Goal: Task Accomplishment & Management: Manage account settings

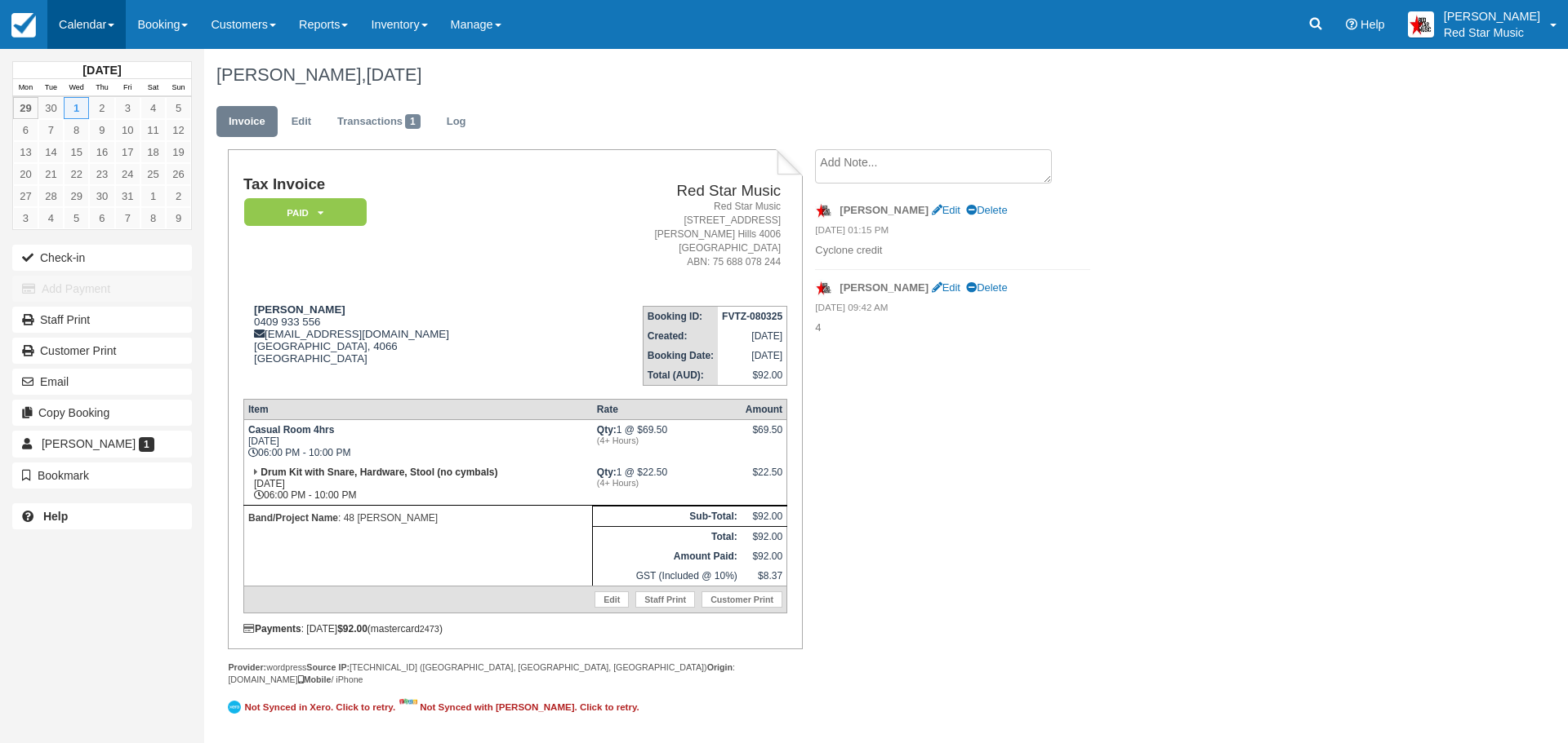
click at [79, 18] on link "Calendar" at bounding box center [86, 24] width 78 height 49
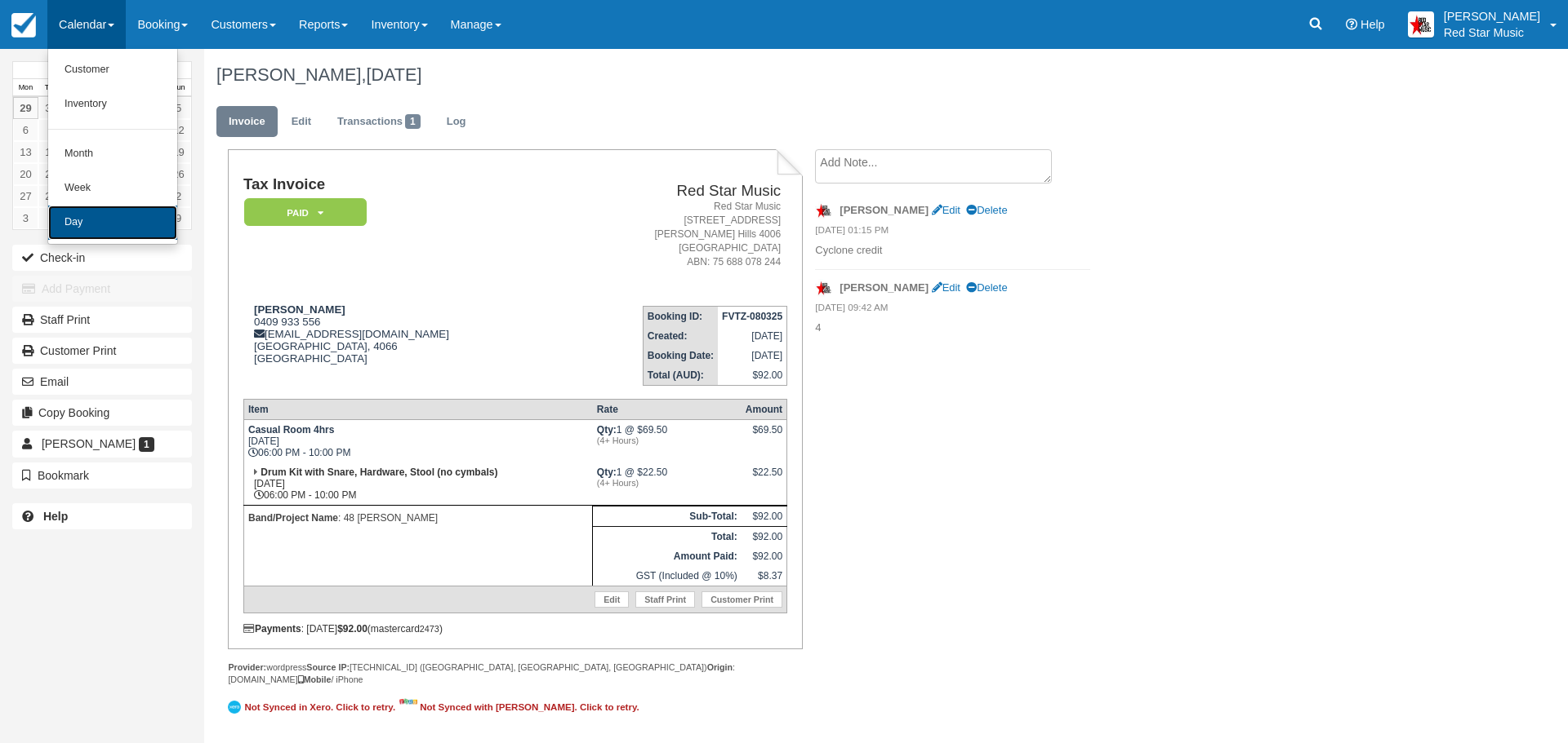
click at [91, 211] on link "Day" at bounding box center [112, 222] width 129 height 34
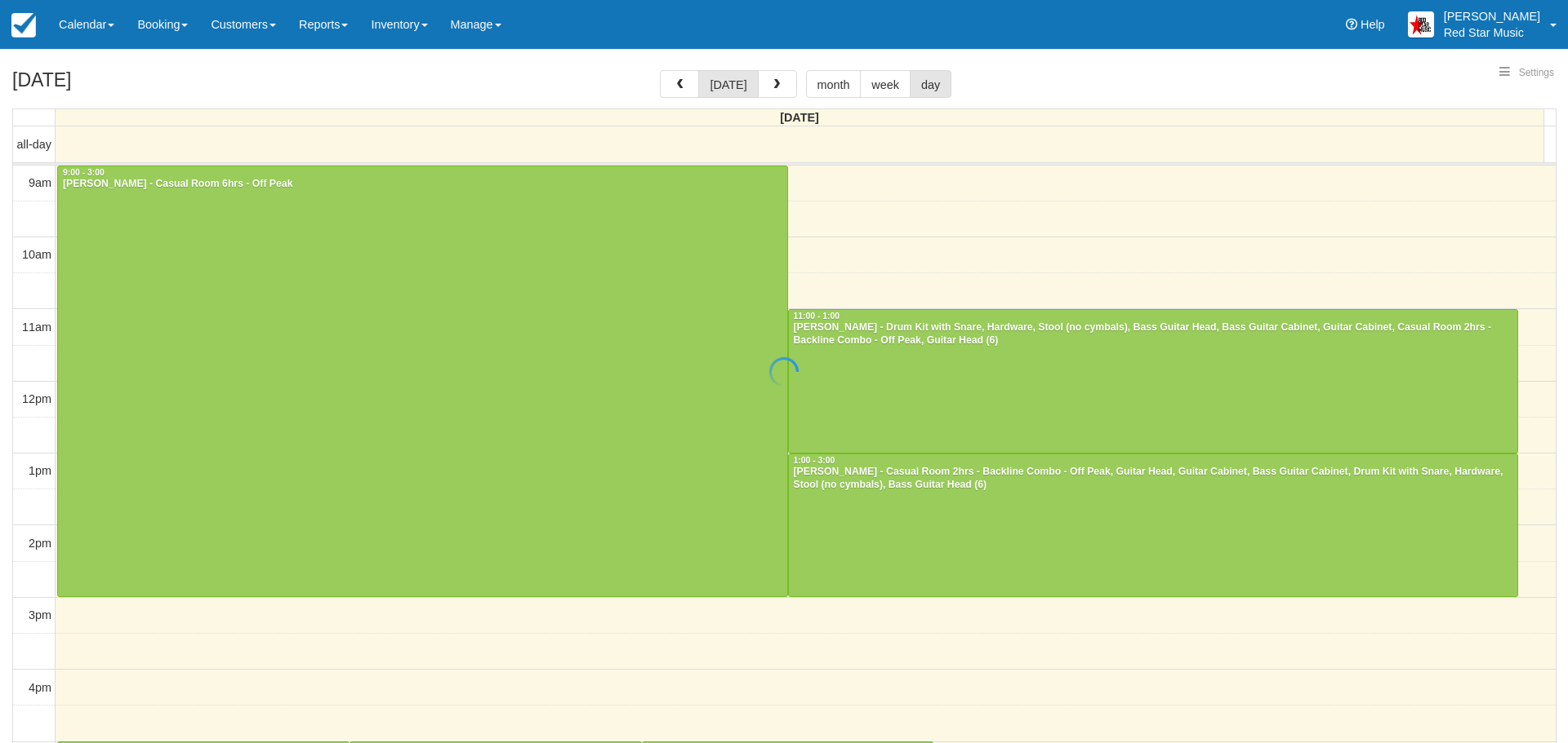
select select
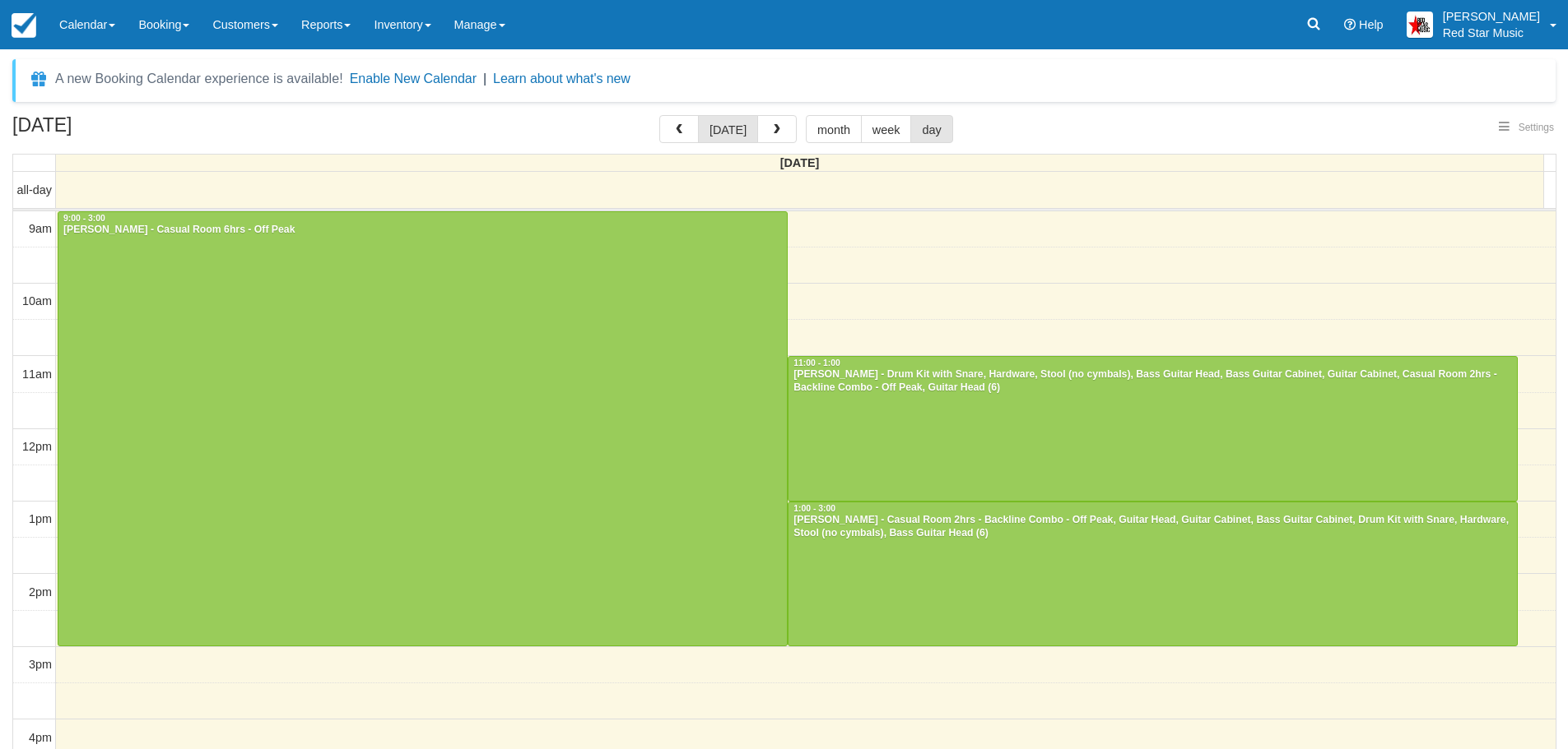
select select
click at [1157, 425] on div at bounding box center [1152, 429] width 728 height 144
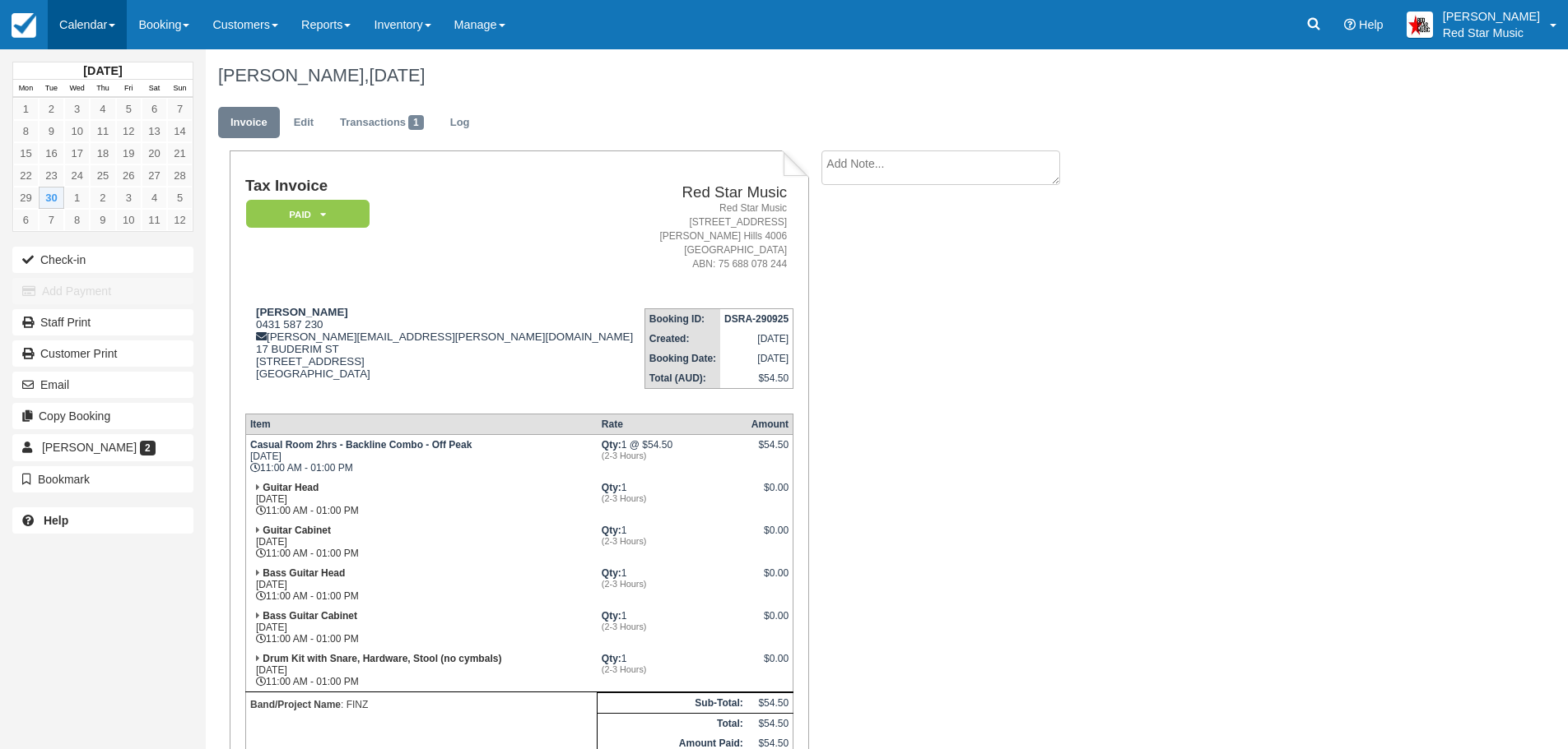
click at [71, 19] on link "Calendar" at bounding box center [86, 25] width 79 height 49
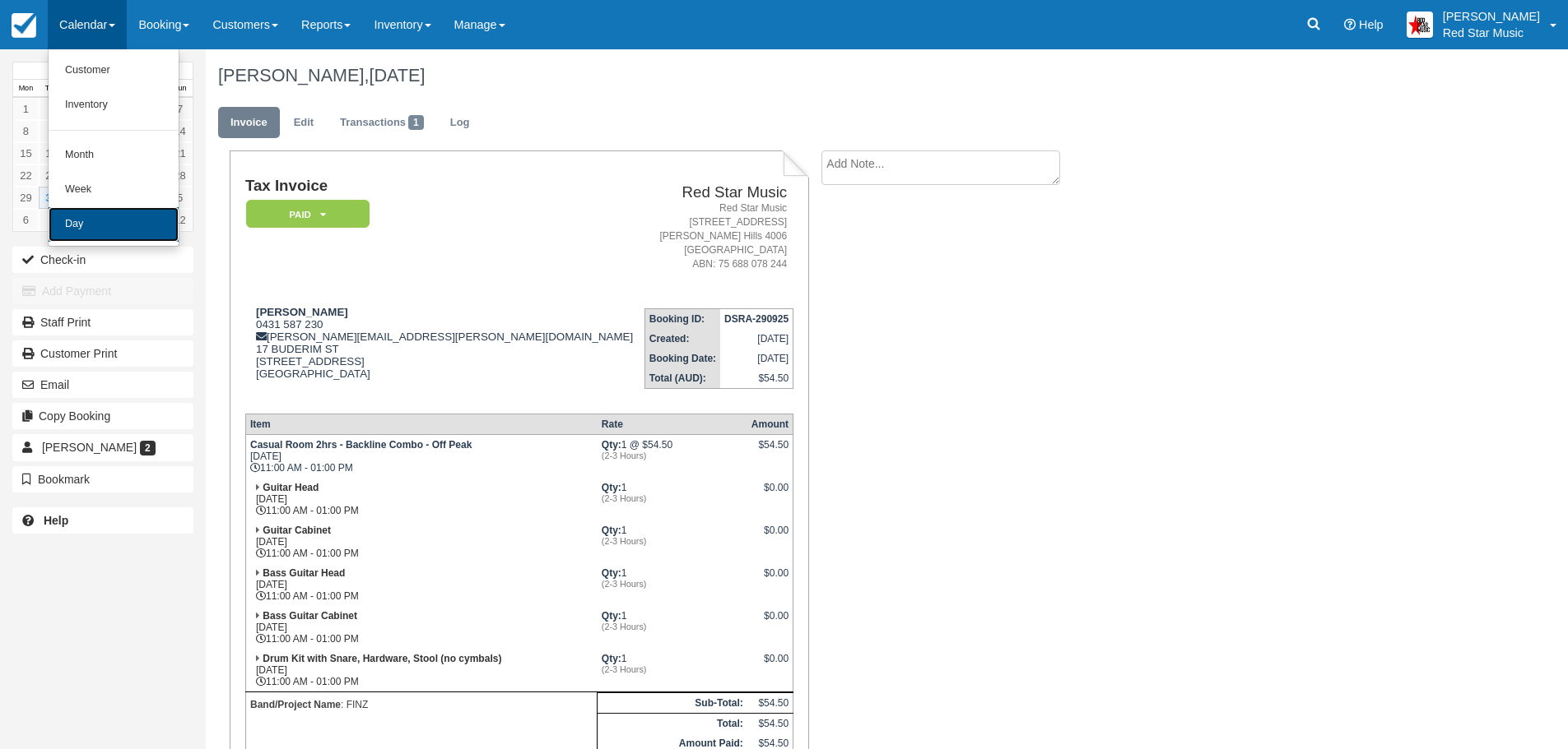
click at [86, 213] on link "Day" at bounding box center [113, 224] width 130 height 34
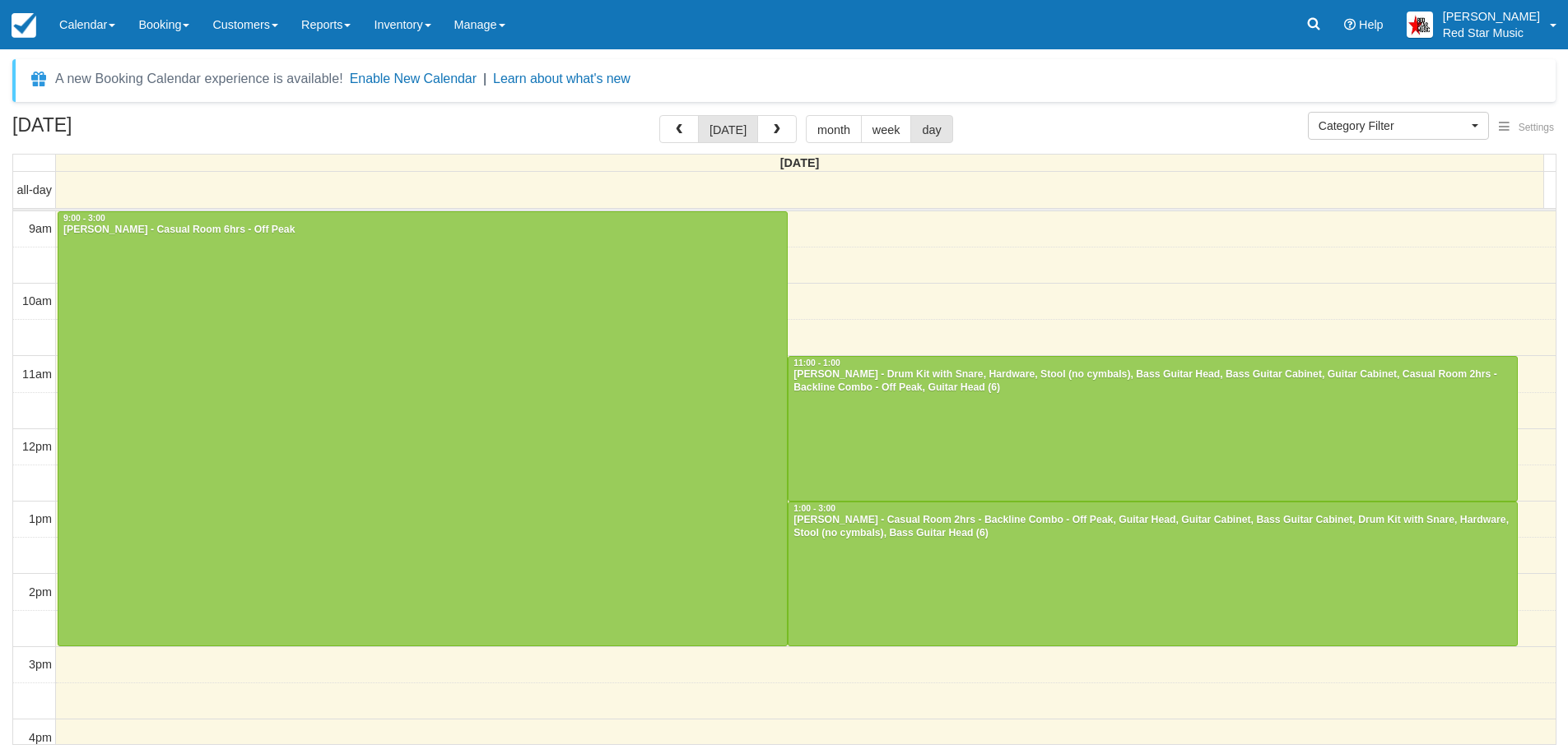
select select
click at [202, 299] on div at bounding box center [426, 430] width 735 height 435
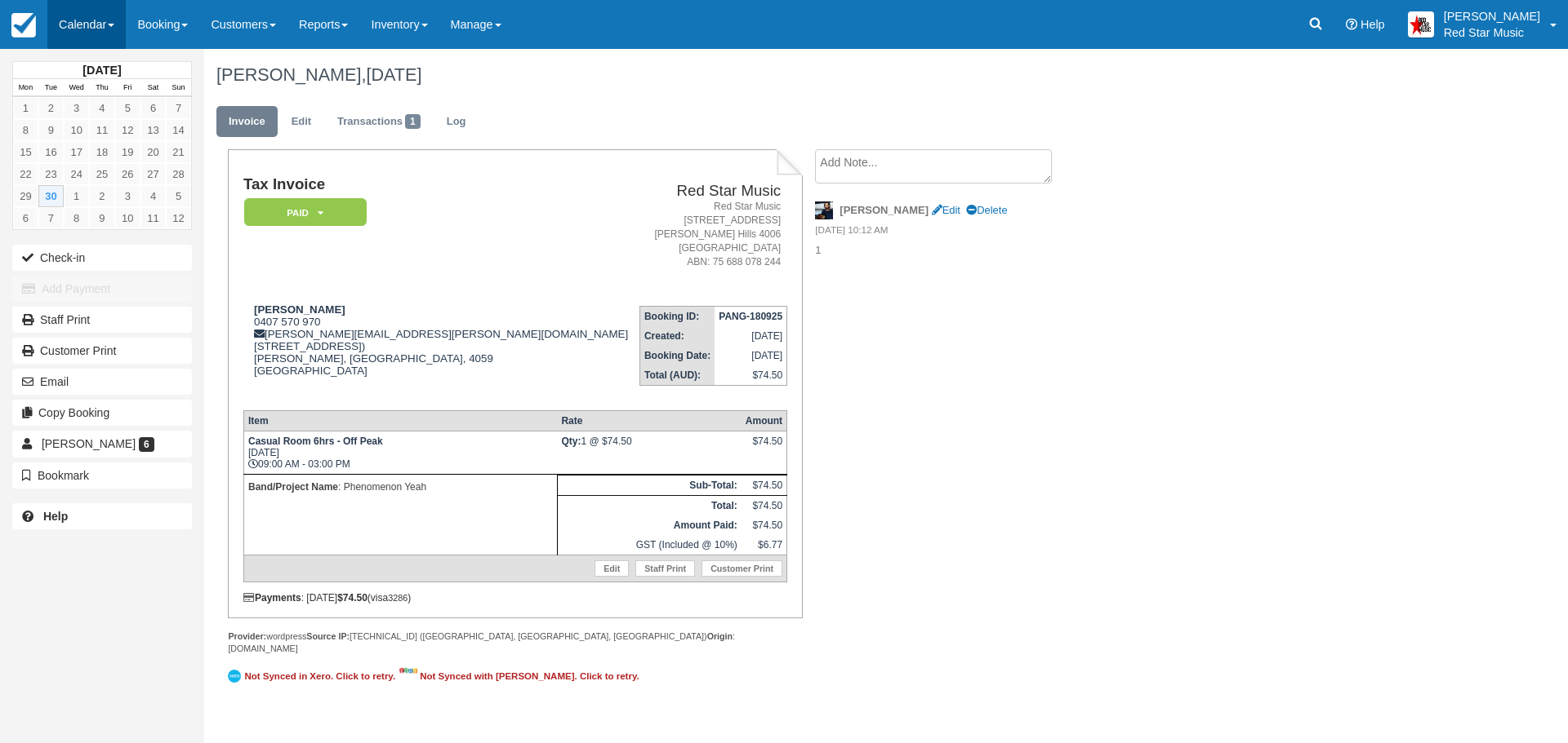
click at [83, 19] on link "Calendar" at bounding box center [86, 24] width 78 height 49
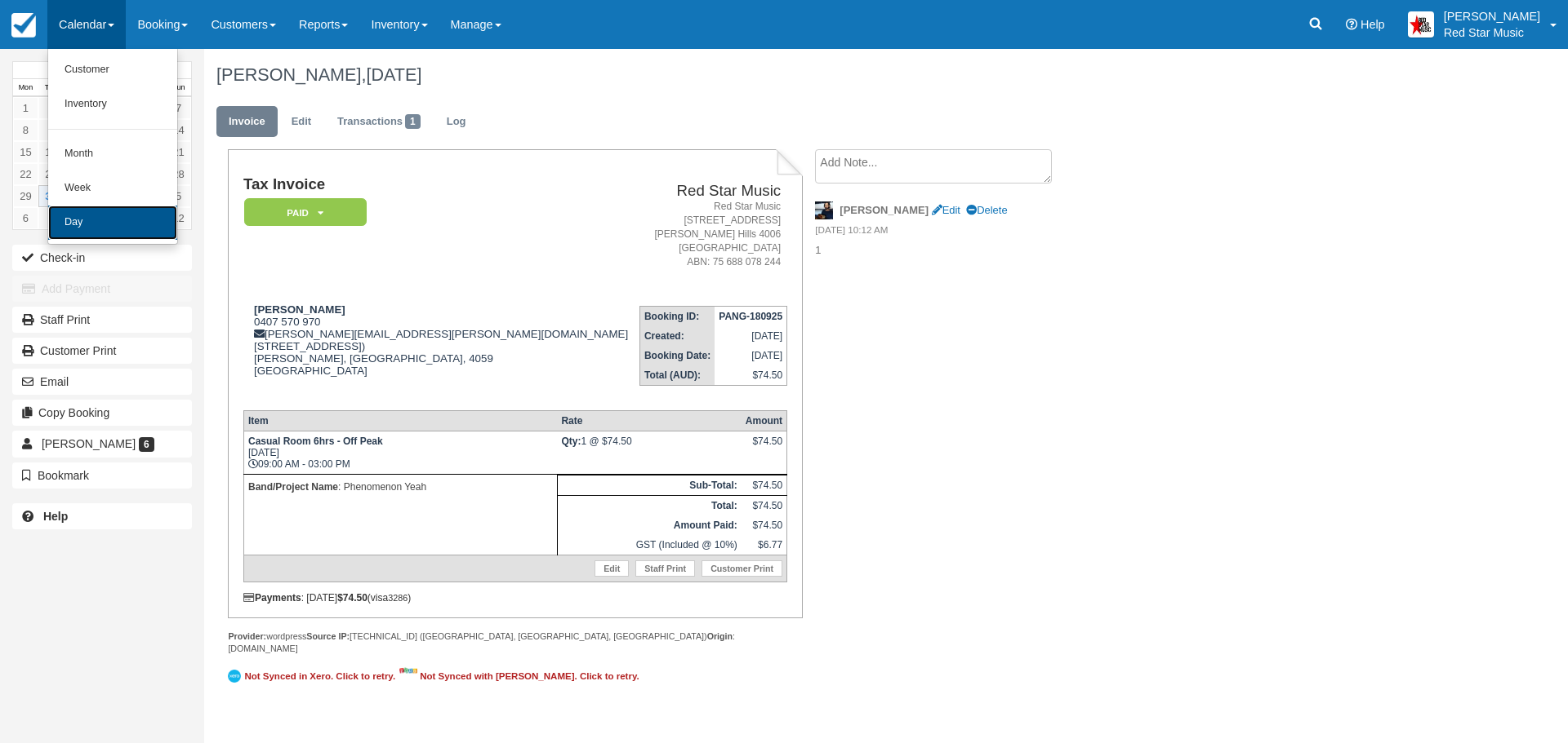
click at [79, 211] on link "Day" at bounding box center [112, 222] width 129 height 34
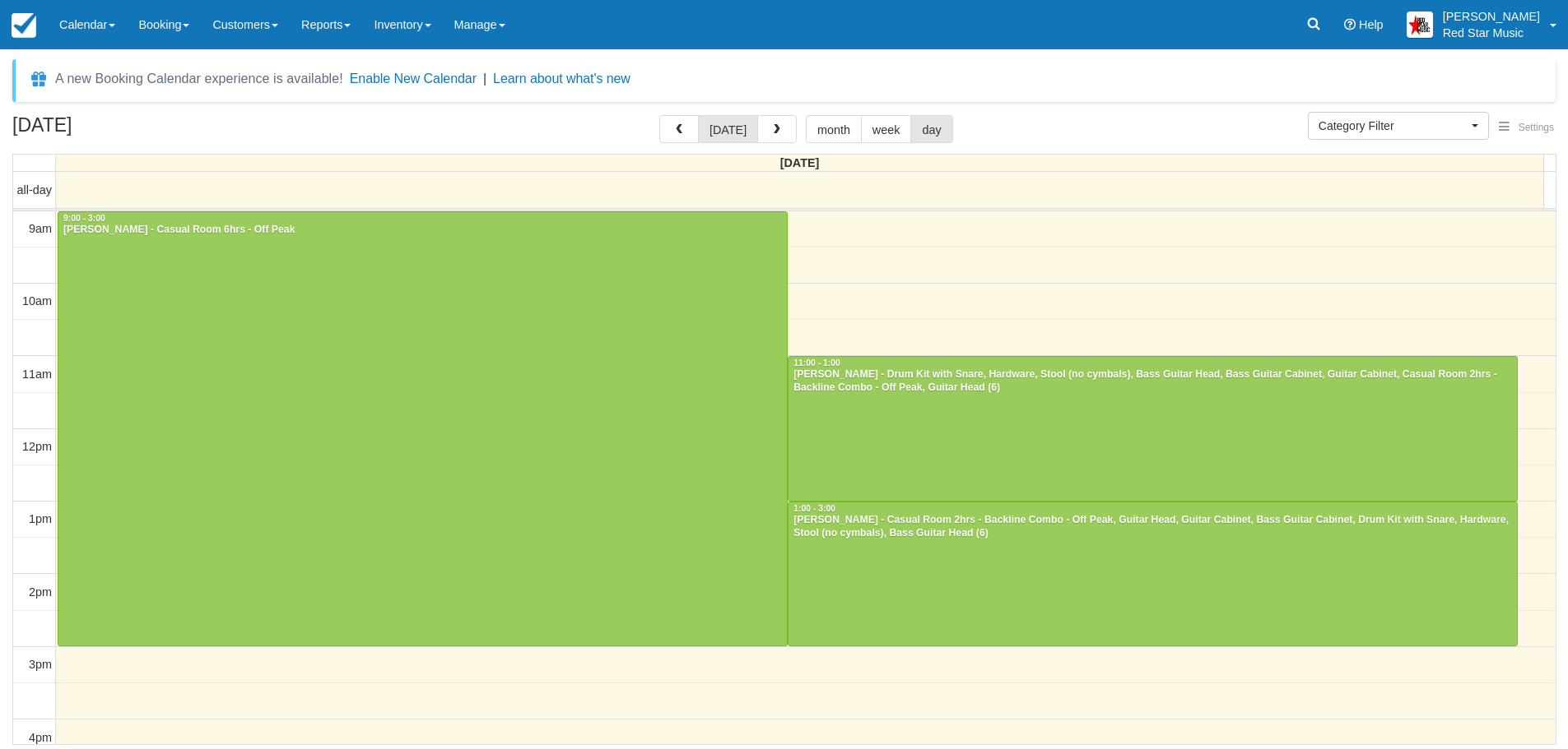
select select
click at [690, 127] on span "button" at bounding box center [685, 130] width 11 height 11
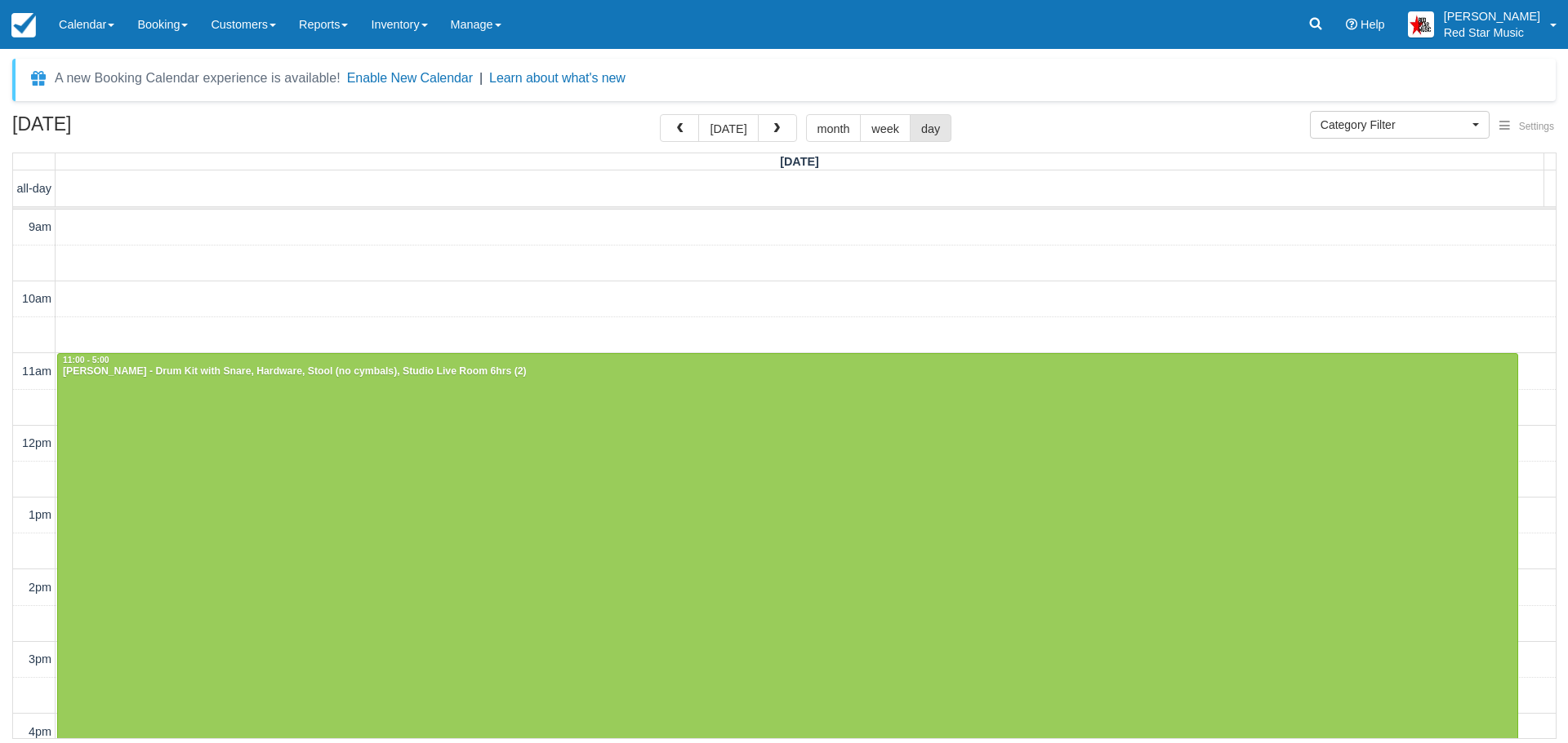
scroll to position [335, 0]
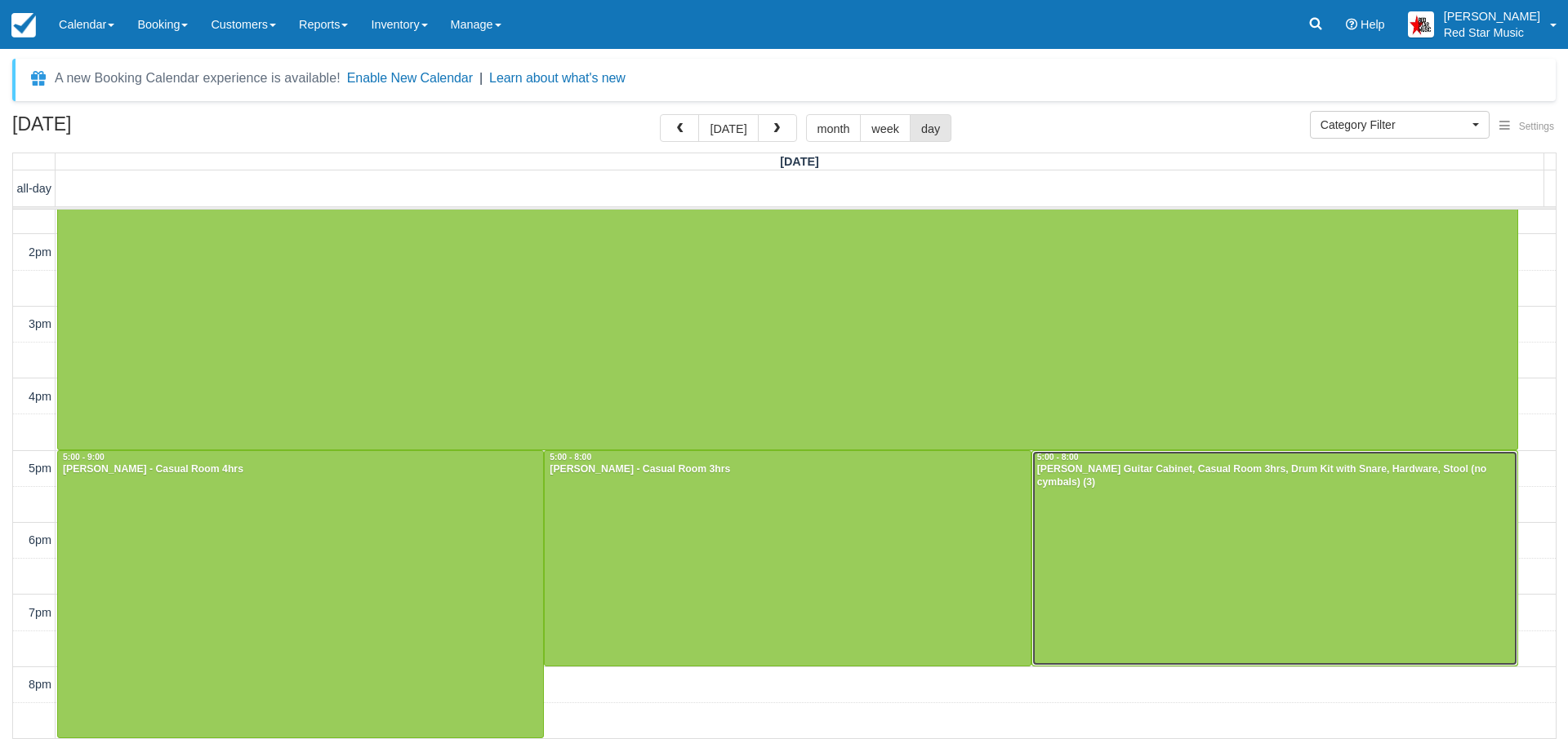
click at [1209, 521] on div at bounding box center [1274, 558] width 485 height 215
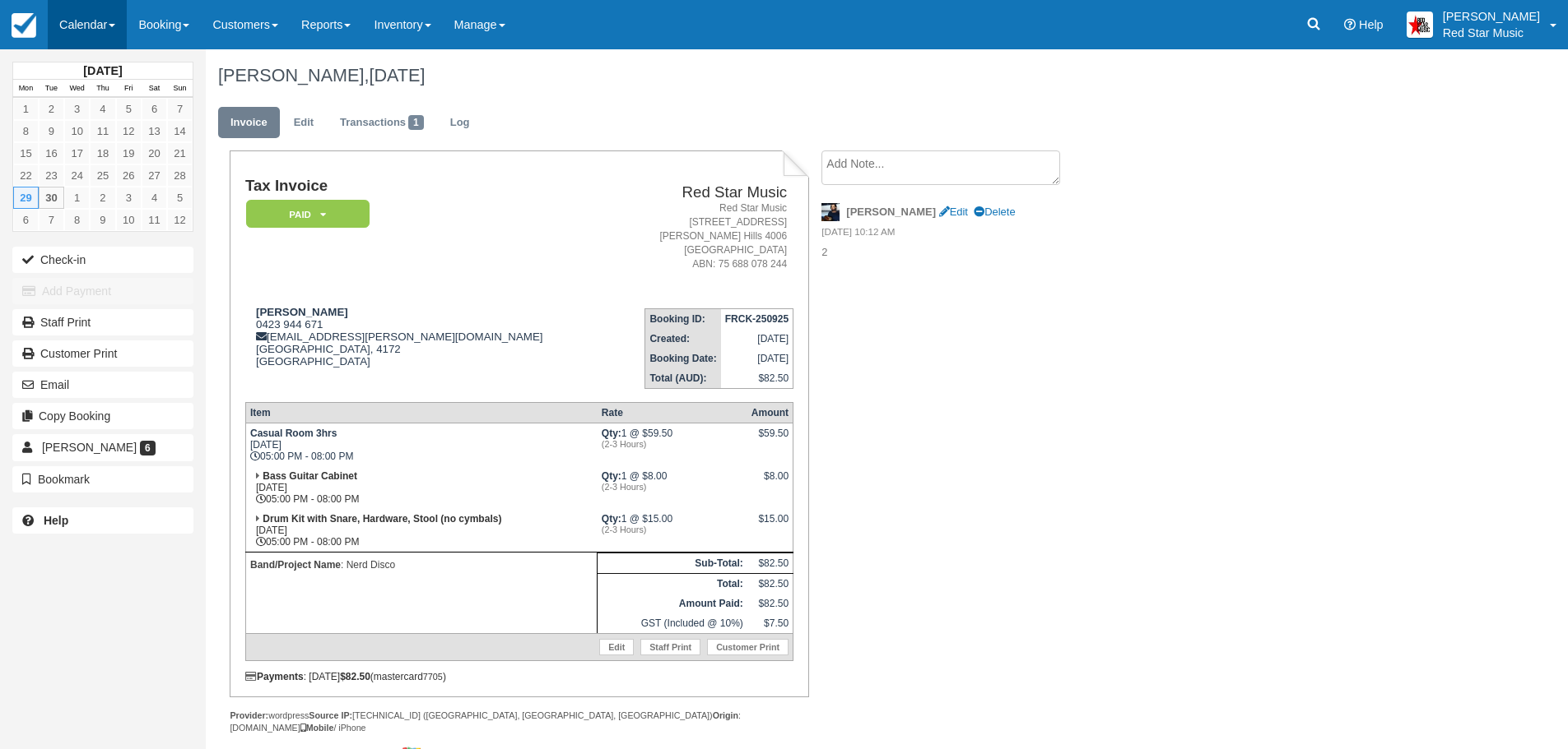
click at [77, 18] on link "Calendar" at bounding box center [86, 25] width 79 height 49
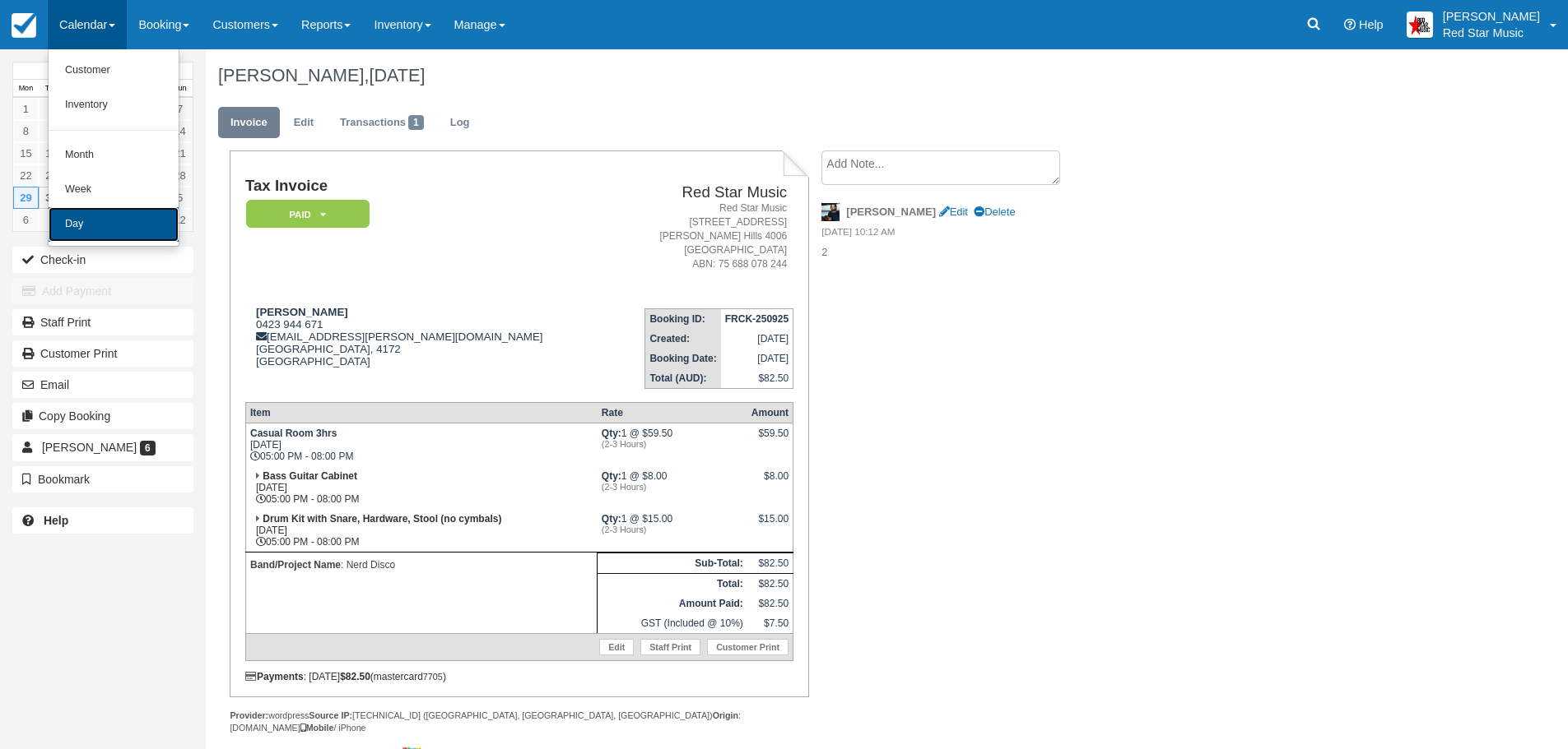
click at [93, 215] on link "Day" at bounding box center [113, 224] width 130 height 34
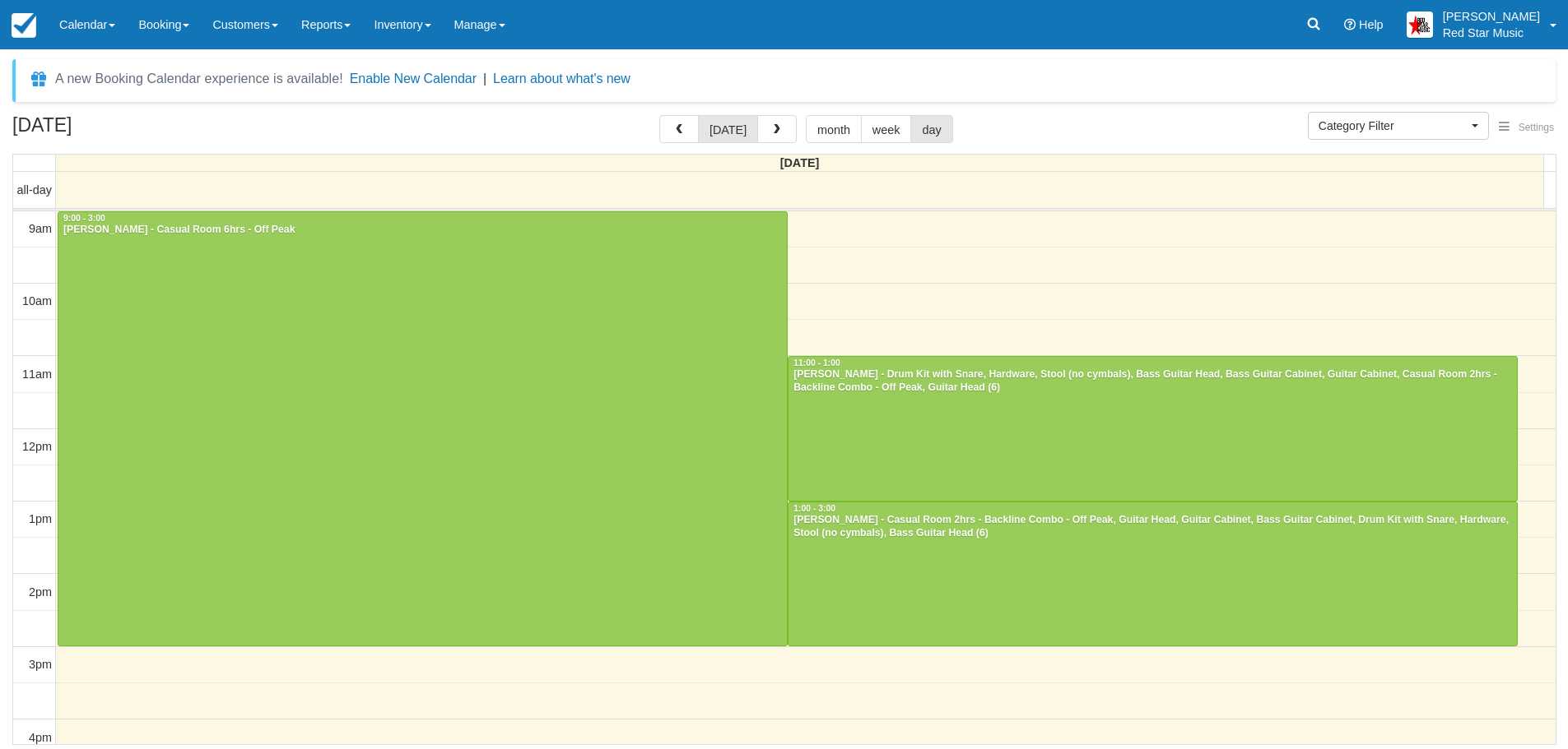
select select
click at [578, 403] on div at bounding box center [426, 430] width 735 height 435
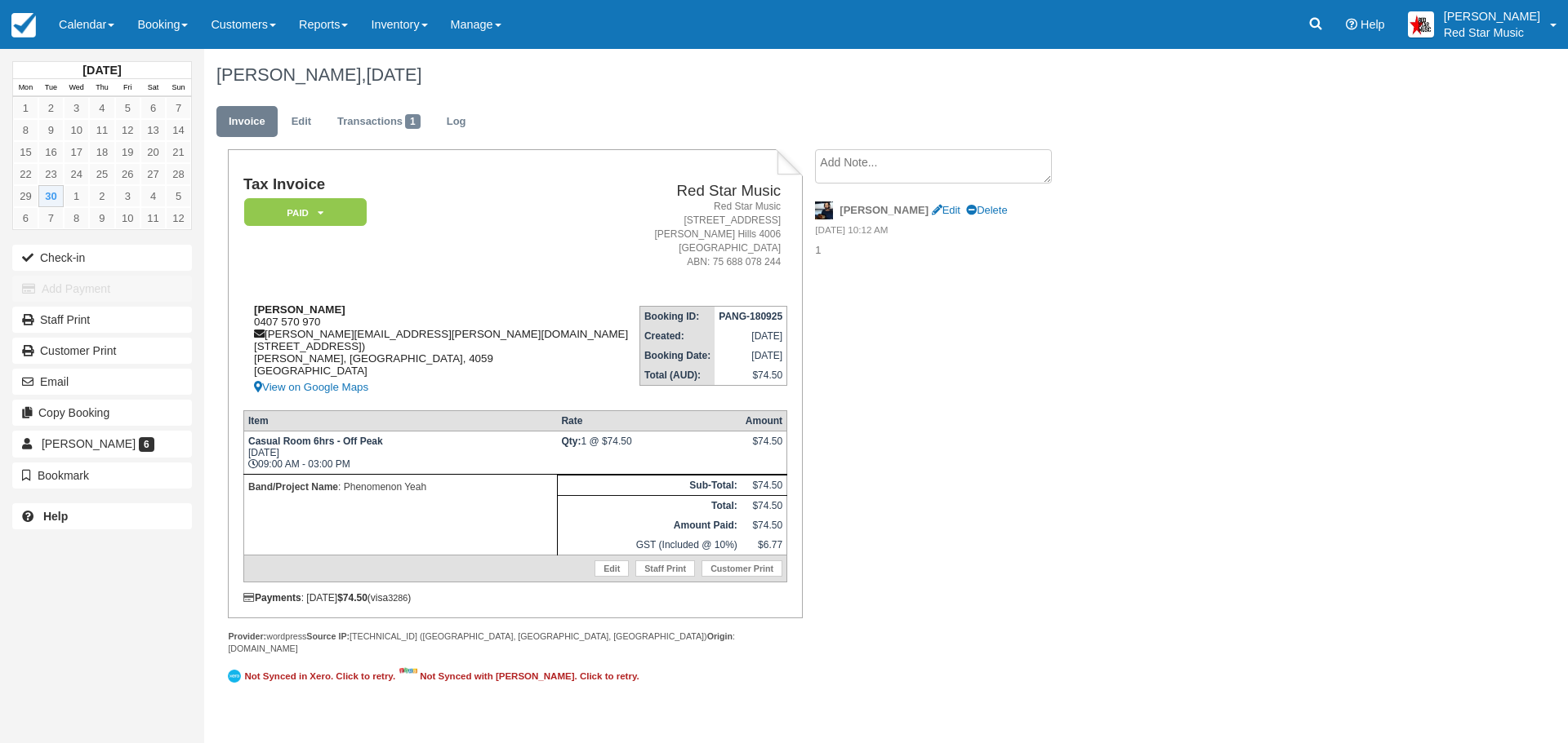
click at [261, 318] on div "[PERSON_NAME] 0407 570 970 [PERSON_NAME][EMAIL_ADDRESS][PERSON_NAME][DOMAIN_NAM…" at bounding box center [439, 350] width 393 height 94
click at [261, 318] on div "Robert Worrall 0407 570 970 robert.worrall@bigpond.com Unit 1308, 41 Blamey Str…" at bounding box center [439, 350] width 393 height 94
copy div "0407 570 970"
click at [85, 19] on link "Calendar" at bounding box center [86, 24] width 78 height 49
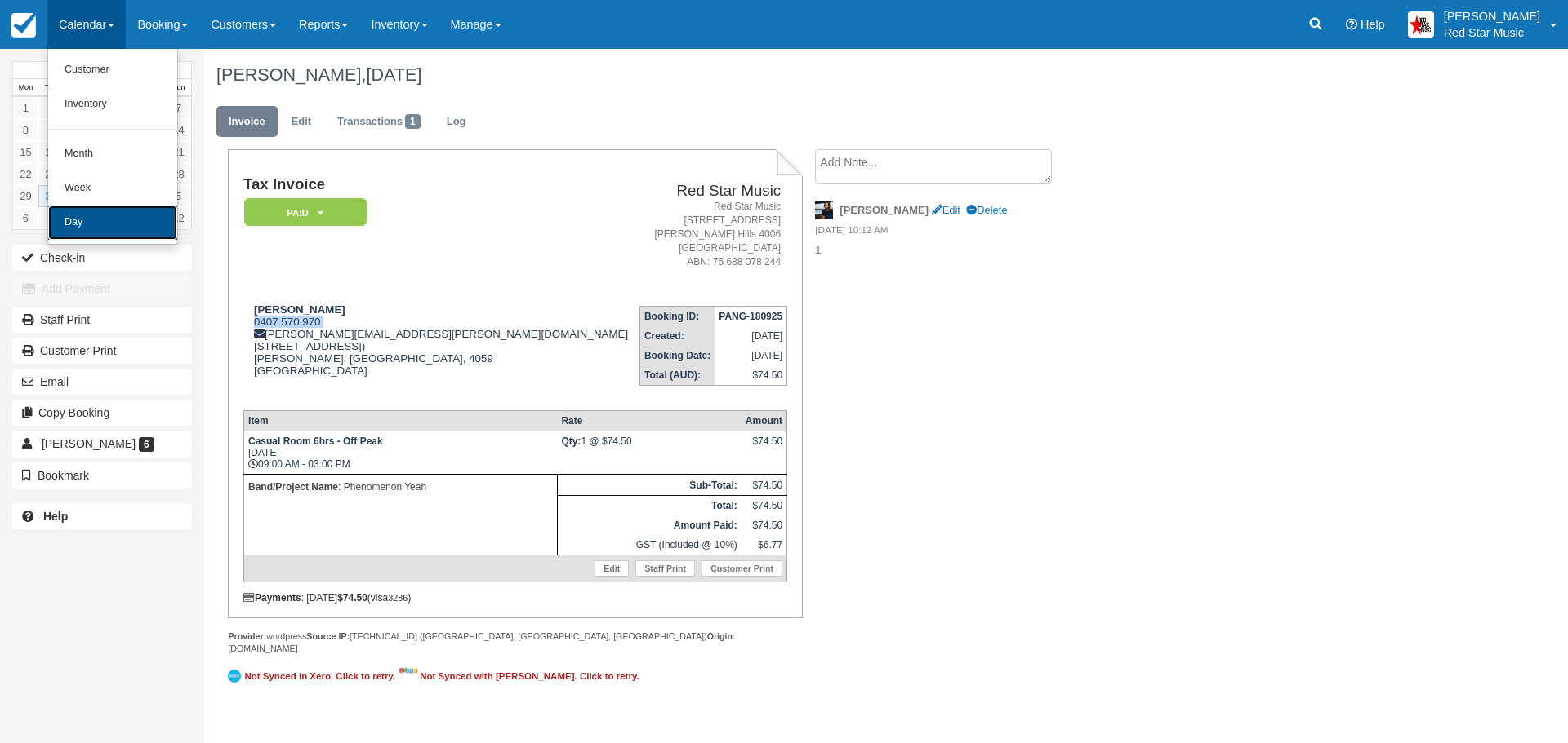
click at [96, 215] on link "Day" at bounding box center [112, 222] width 129 height 34
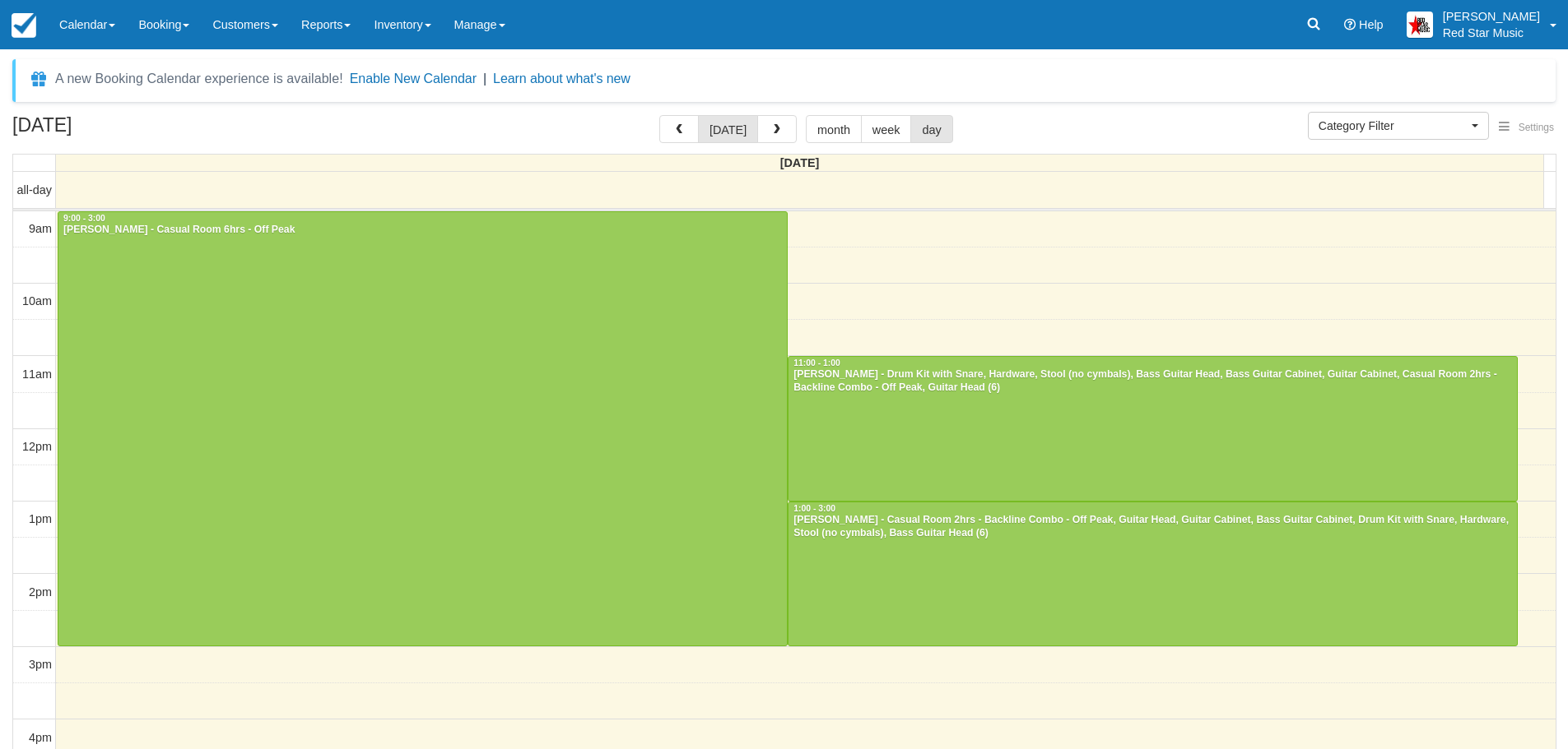
select select
click at [986, 428] on div at bounding box center [1152, 429] width 728 height 144
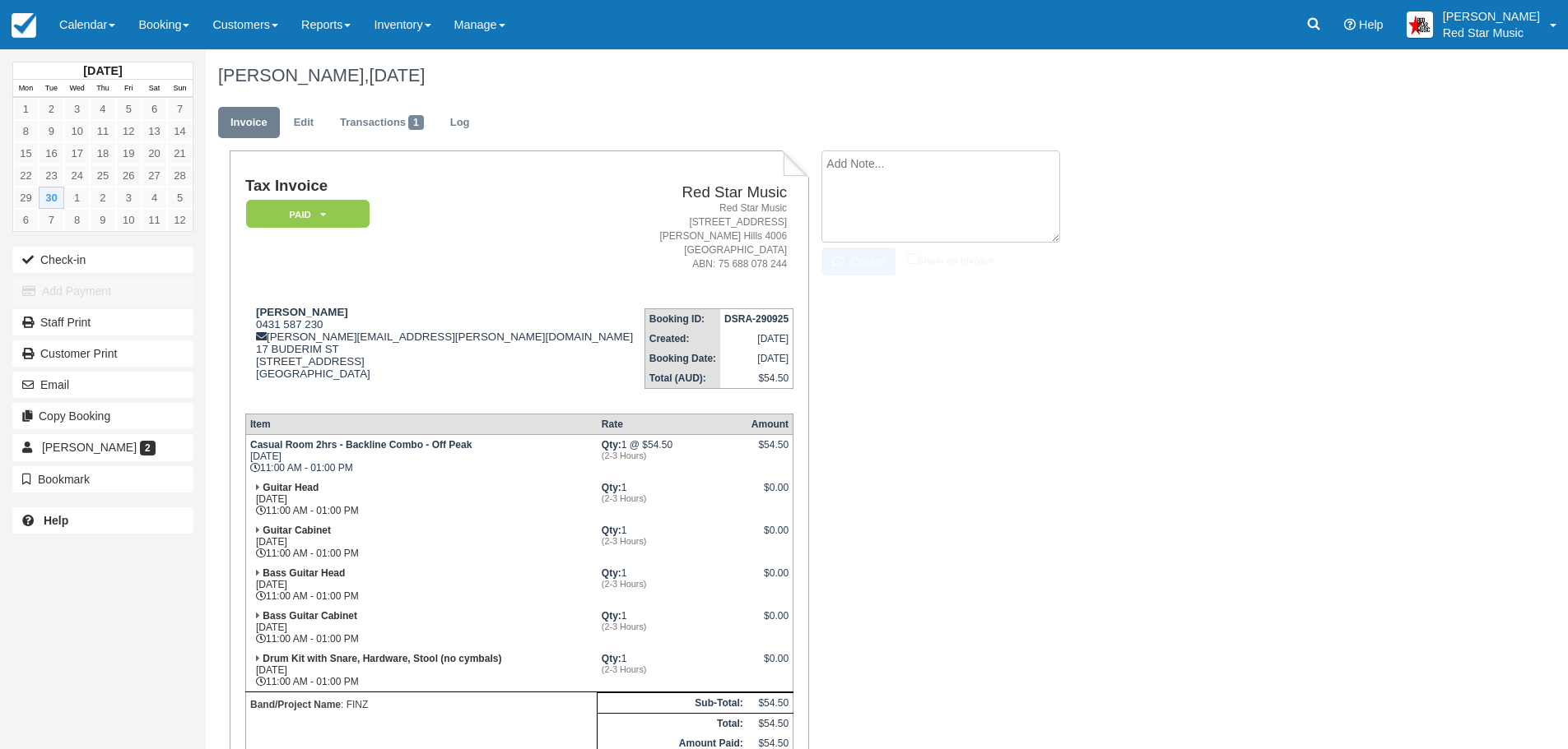
click at [854, 165] on textarea at bounding box center [940, 197] width 238 height 92
type textarea "SLR"
click at [852, 257] on button "Create" at bounding box center [859, 261] width 74 height 28
click at [256, 323] on div "[PERSON_NAME] 0431 587 230 [EMAIL_ADDRESS][PERSON_NAME][DOMAIN_NAME] [STREET_AD…" at bounding box center [443, 353] width 396 height 95
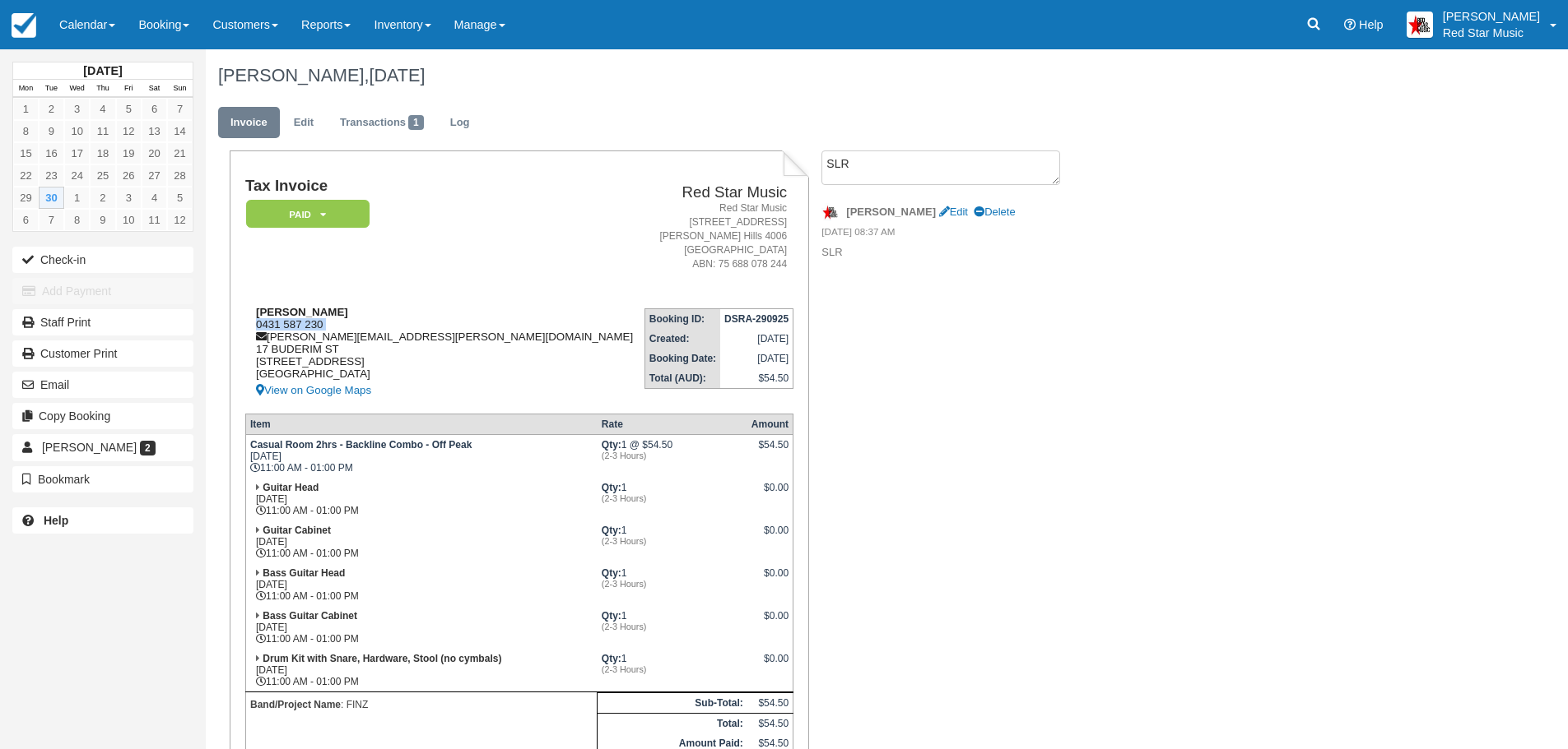
click at [256, 323] on div "[PERSON_NAME] 0431 587 230 [EMAIL_ADDRESS][PERSON_NAME][DOMAIN_NAME] [STREET_AD…" at bounding box center [443, 353] width 396 height 95
copy div "0431 587 230"
